Goal: Find specific page/section: Find specific page/section

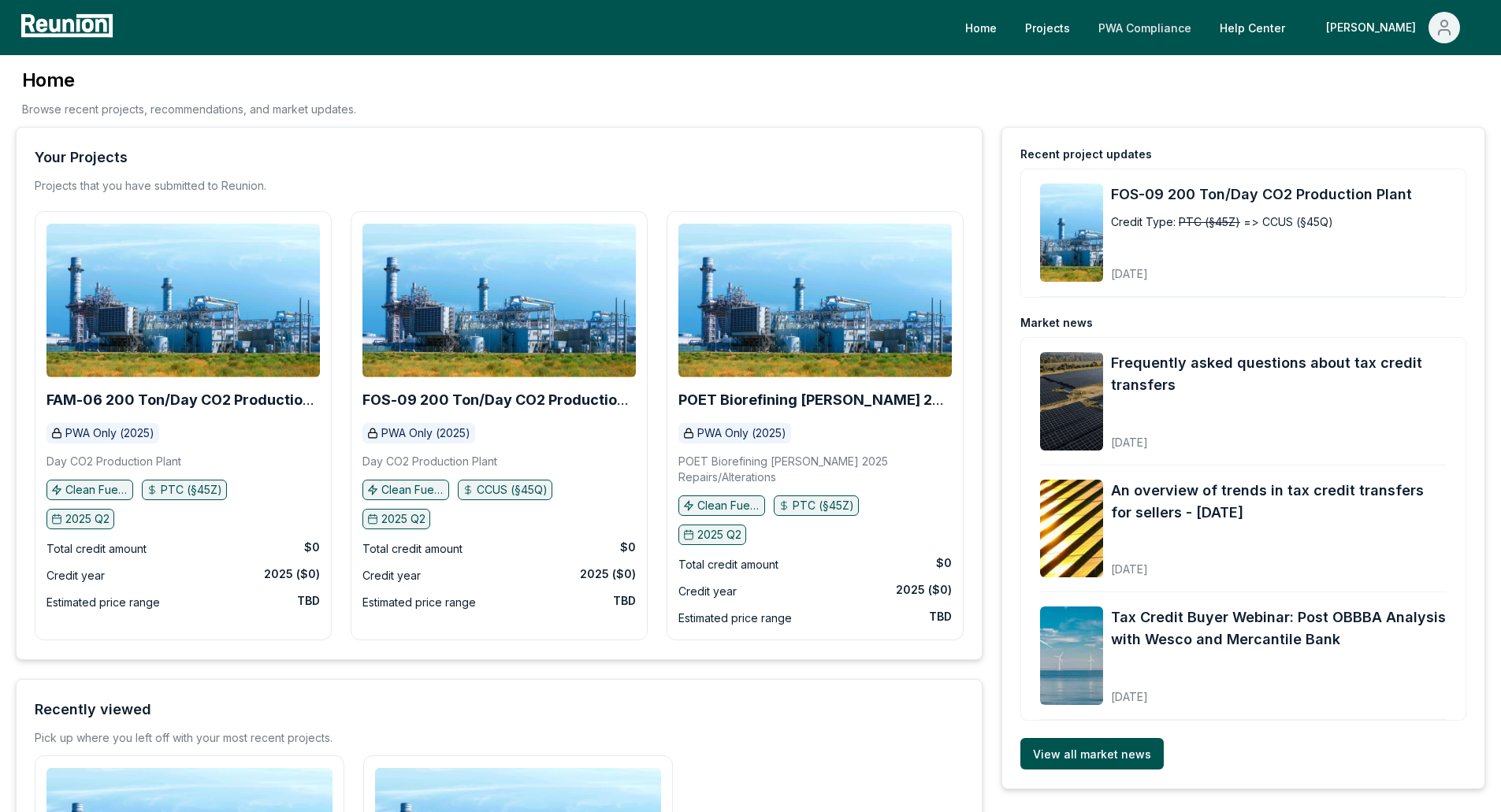
click at [1204, 18] on link "PWA Compliance" at bounding box center [1145, 28] width 118 height 31
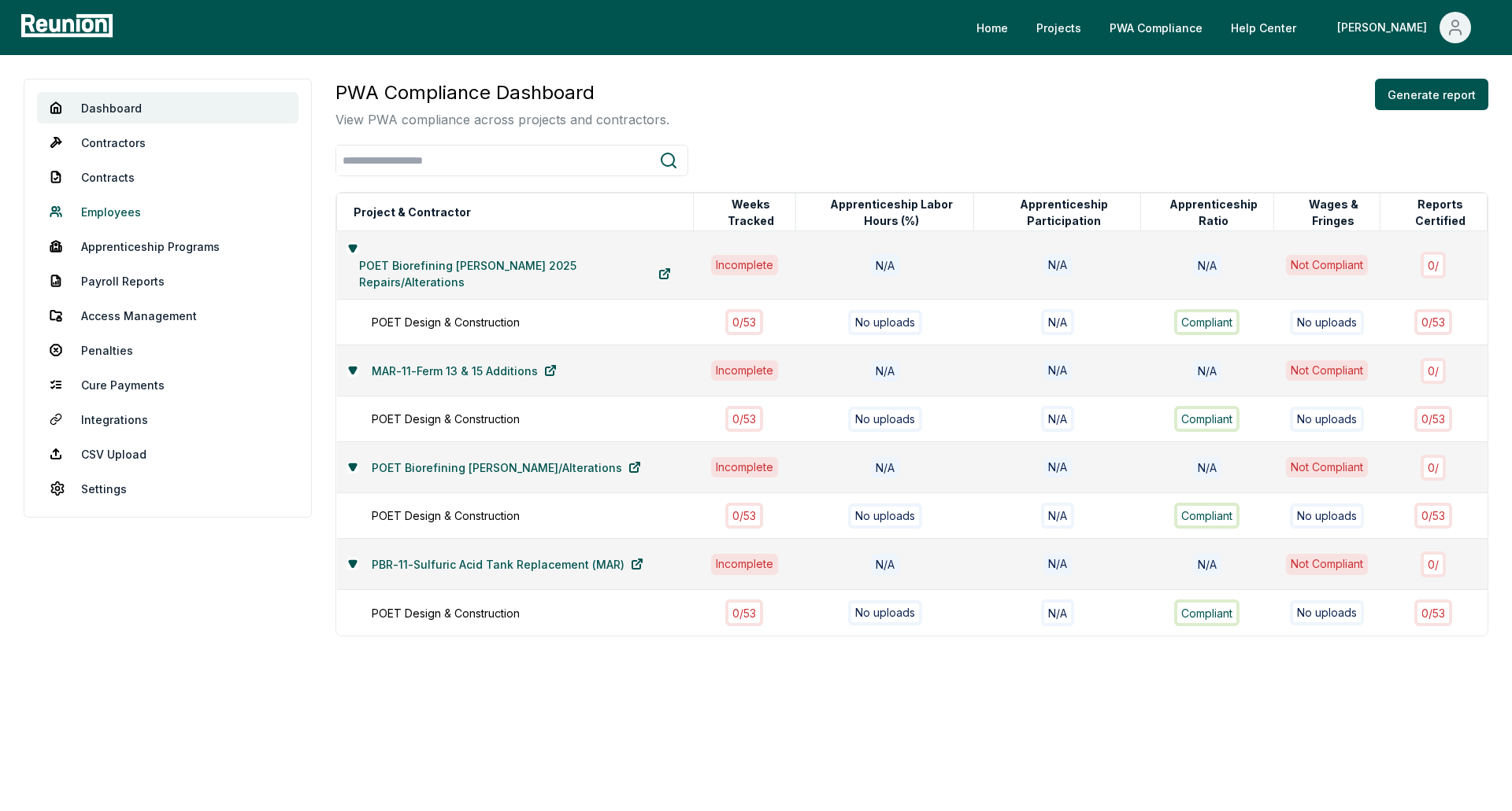
click at [107, 212] on link "Employees" at bounding box center [168, 211] width 262 height 31
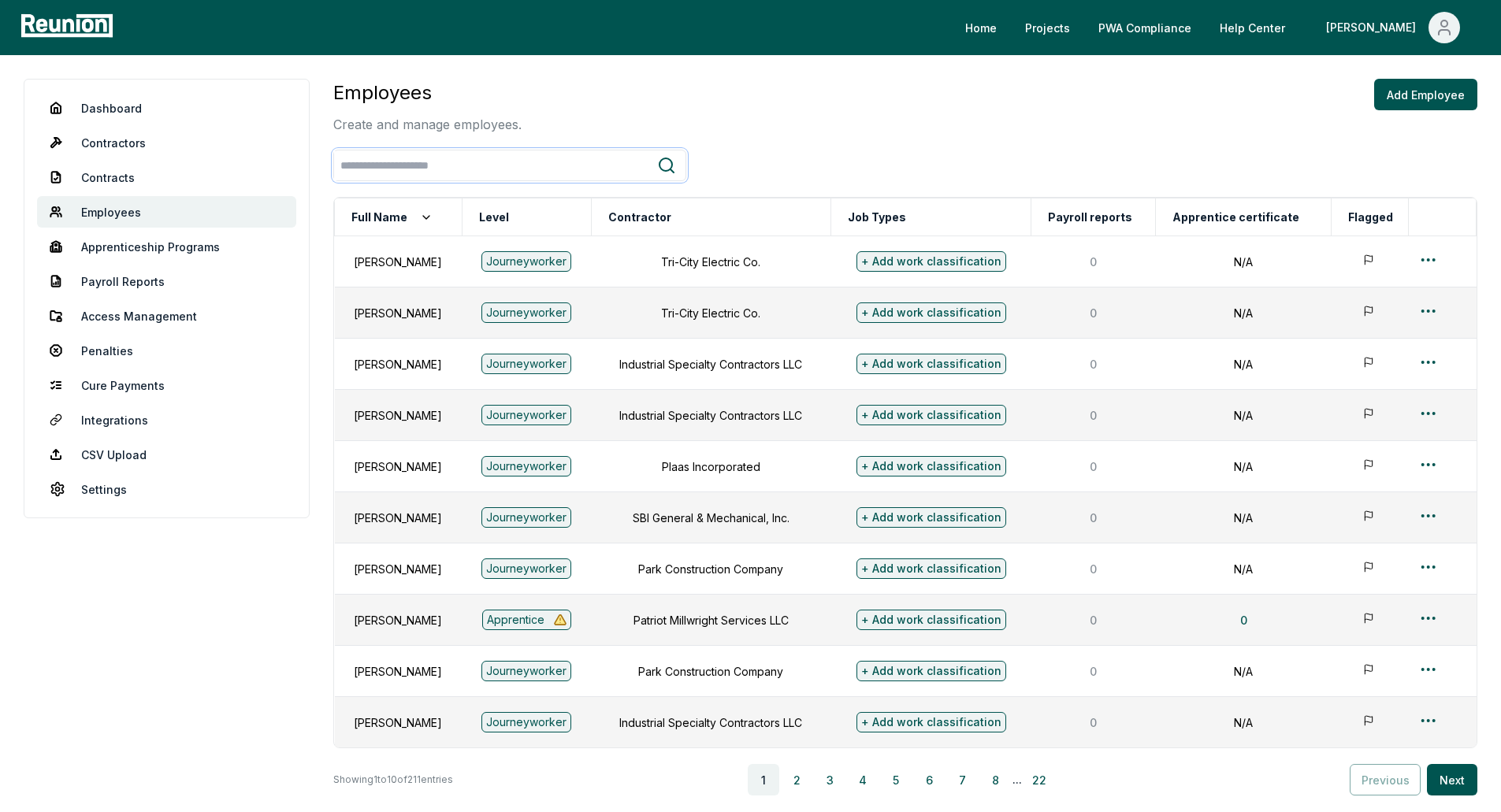
click at [485, 172] on input "search" at bounding box center [496, 166] width 323 height 29
click at [430, 217] on button "Full Name" at bounding box center [392, 218] width 88 height 31
click at [502, 215] on button "Level" at bounding box center [494, 218] width 36 height 31
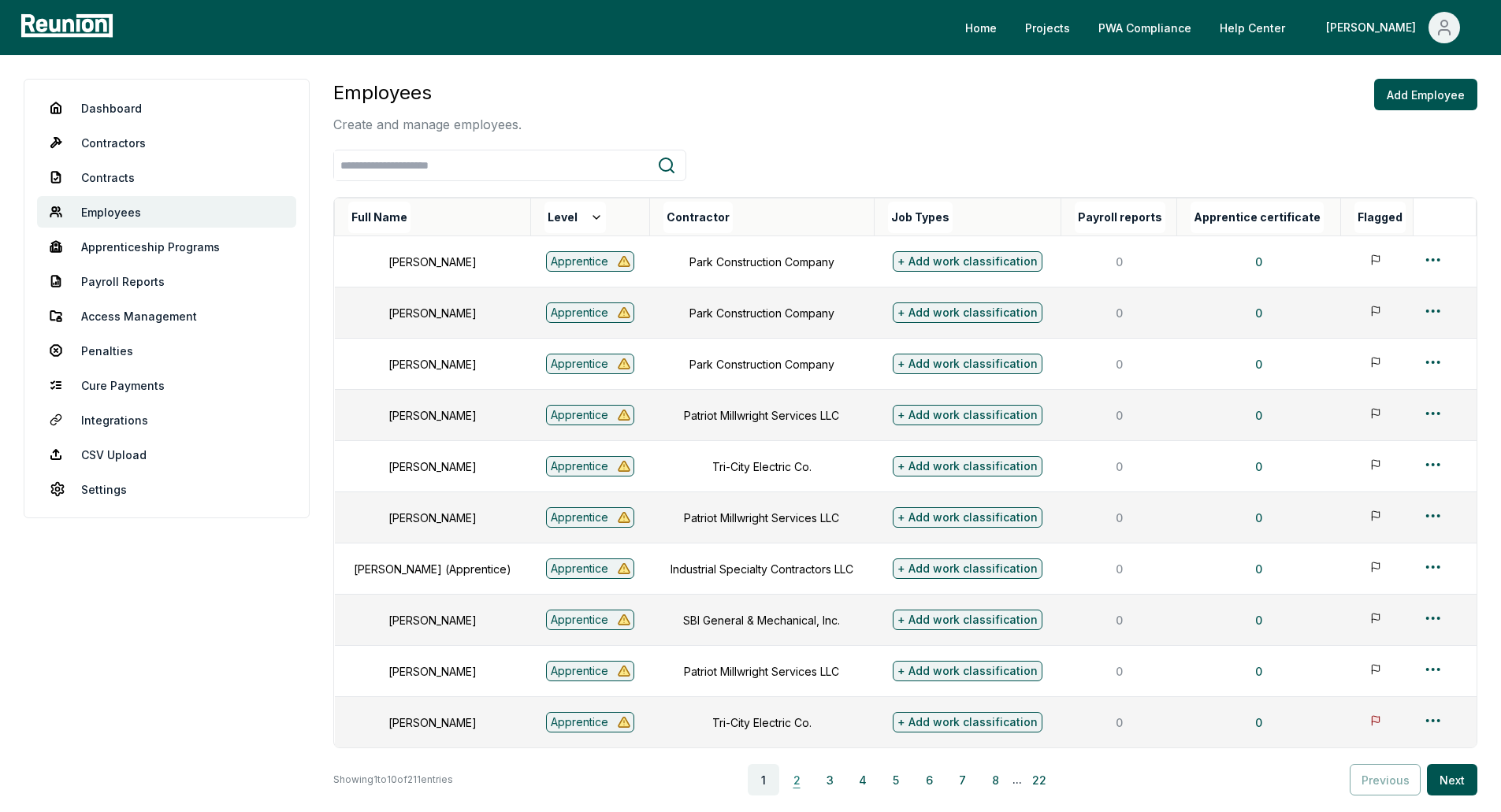
click at [802, 791] on button "2" at bounding box center [796, 780] width 31 height 31
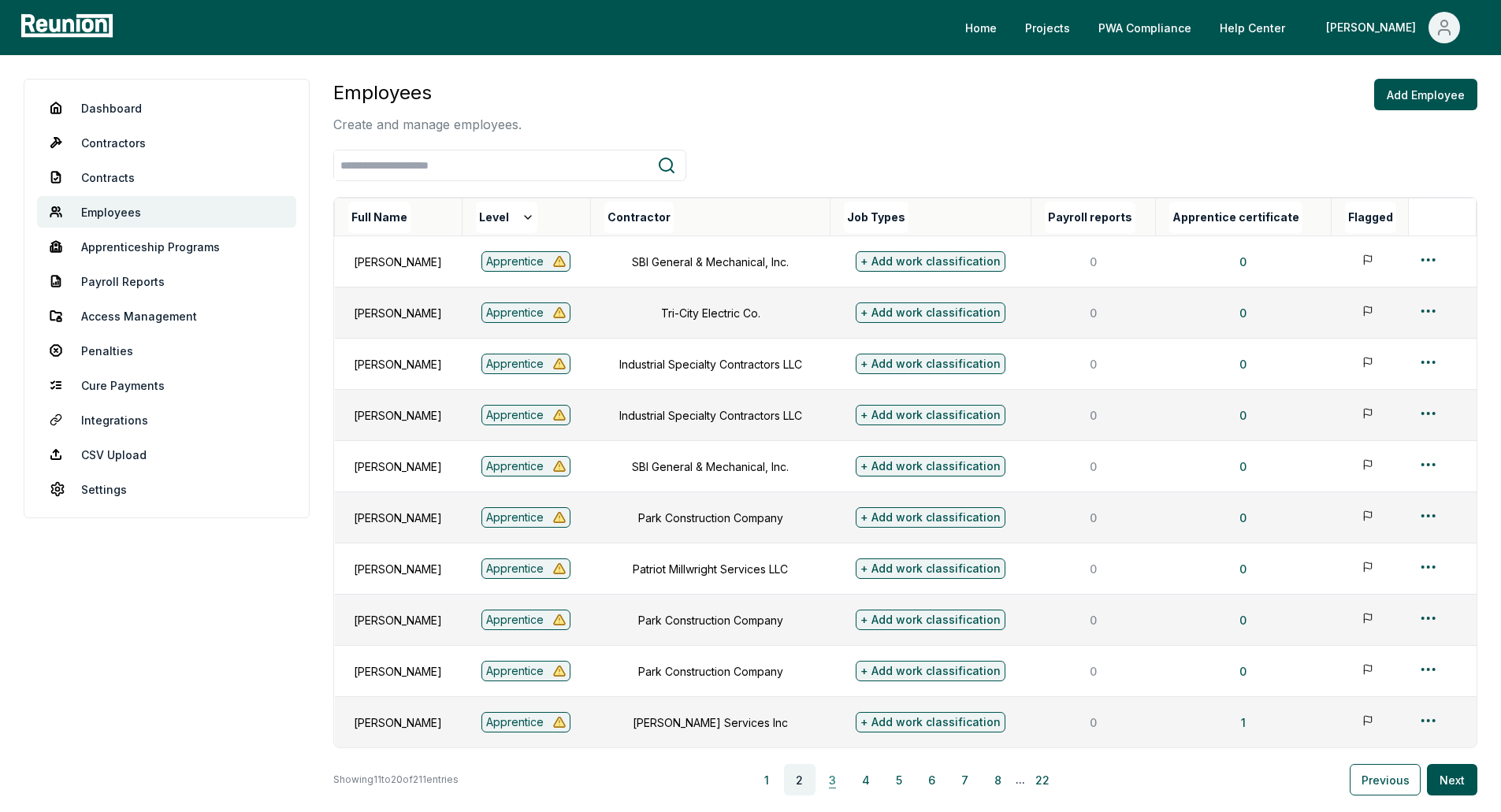
click at [842, 789] on button "3" at bounding box center [833, 780] width 31 height 31
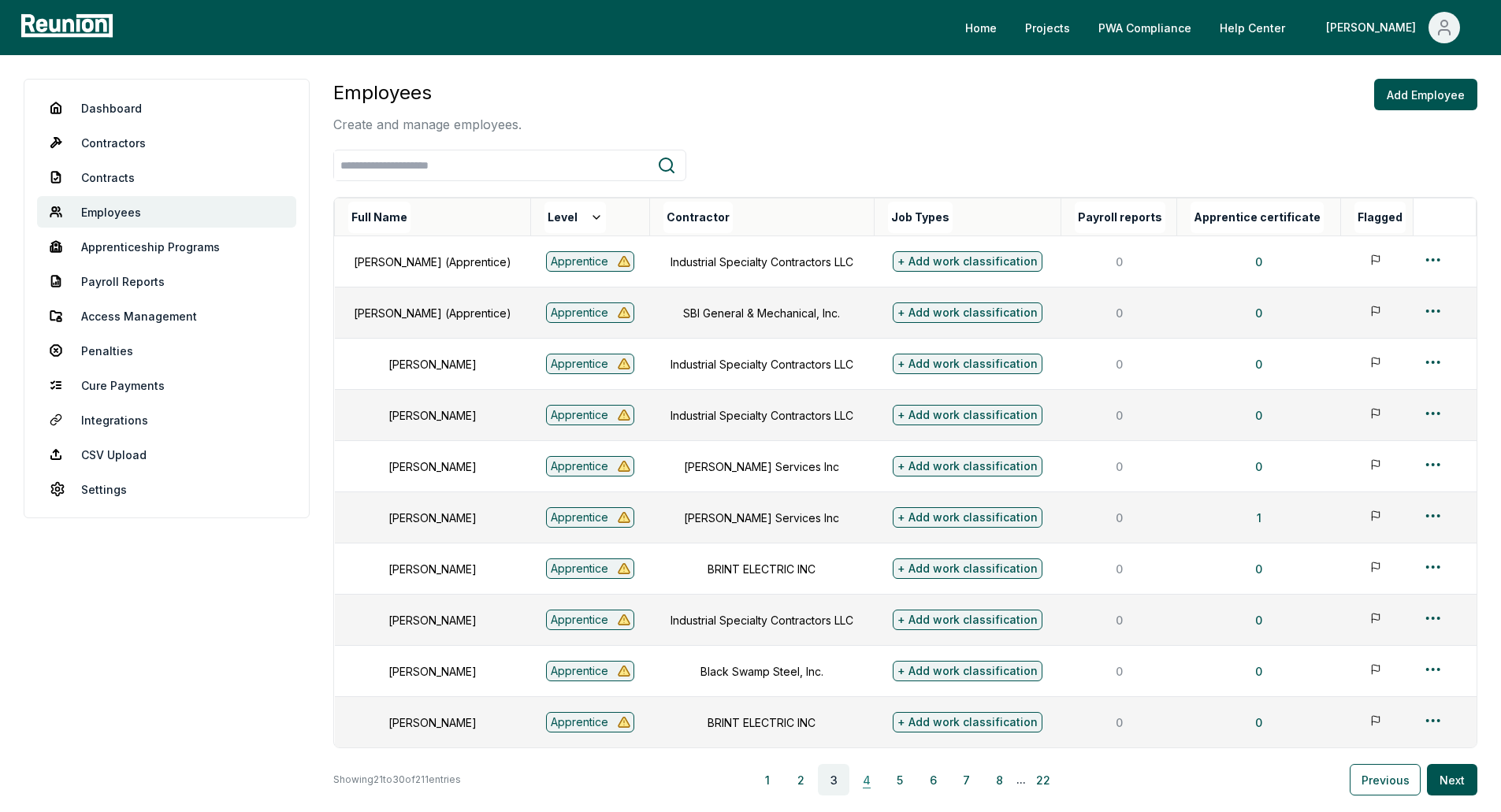
click at [872, 796] on button "4" at bounding box center [867, 780] width 31 height 31
